Goal: Download file/media

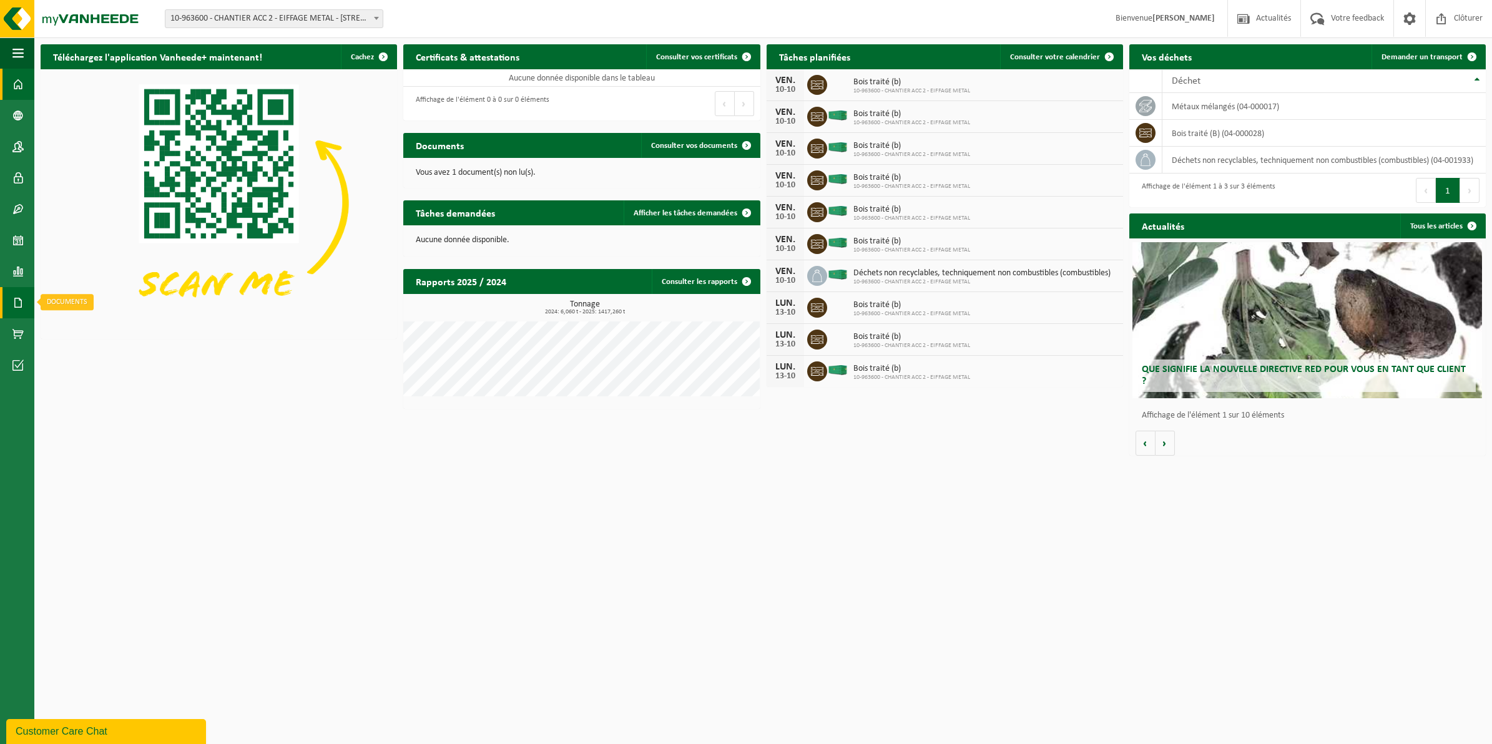
click at [20, 295] on span at bounding box center [17, 302] width 11 height 31
click at [7, 269] on link "Rapports" at bounding box center [17, 271] width 34 height 31
click at [92, 287] on span "Sous forme de liste" at bounding box center [107, 299] width 71 height 24
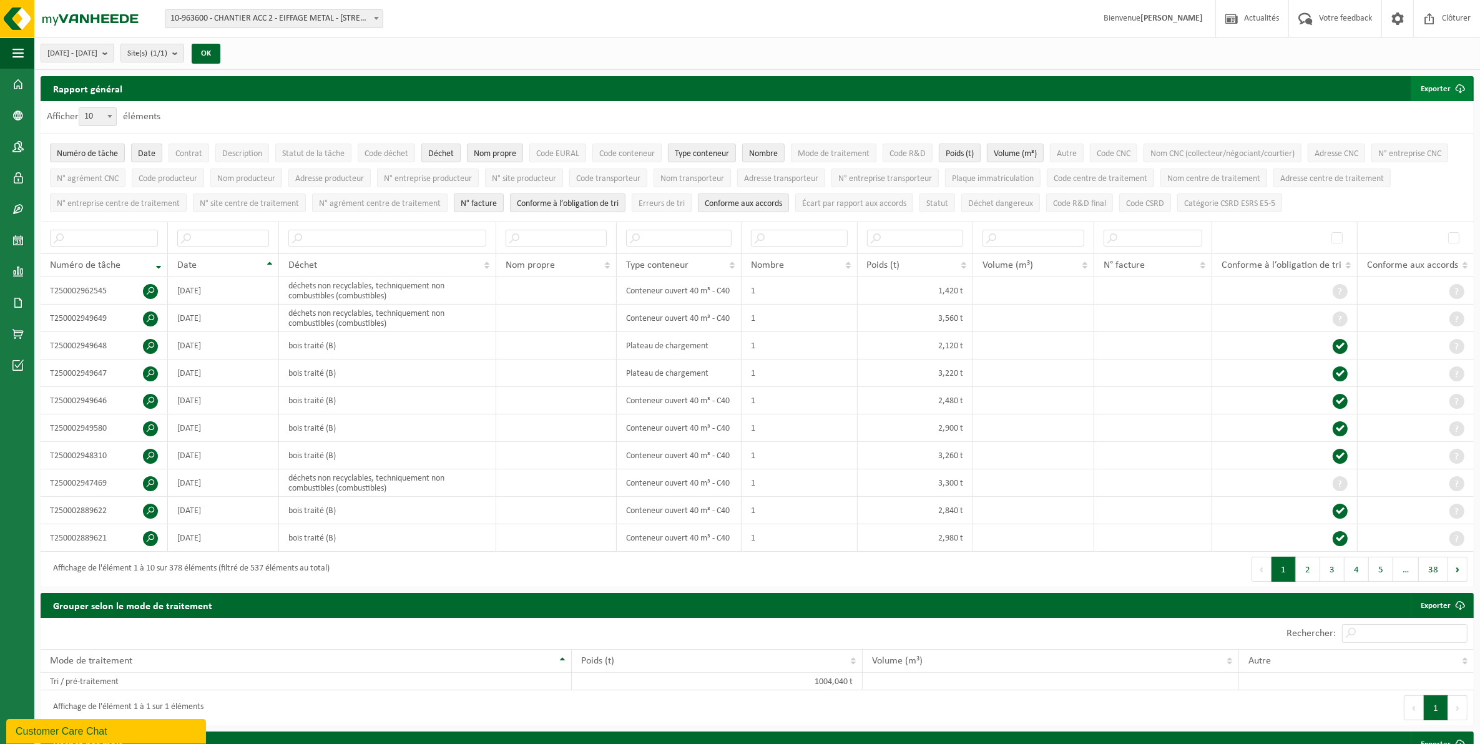
click at [1448, 88] on span "submit" at bounding box center [1460, 88] width 25 height 25
click at [1434, 119] on link "Seulement le résultat des filtres sélectionnés" at bounding box center [1385, 113] width 173 height 25
drag, startPoint x: 1105, startPoint y: 26, endPoint x: 1099, endPoint y: 31, distance: 8.0
click at [1105, 26] on span "Bienvenue NICODEME GUEDOU" at bounding box center [1153, 18] width 124 height 37
